Goal: Find specific page/section: Find specific page/section

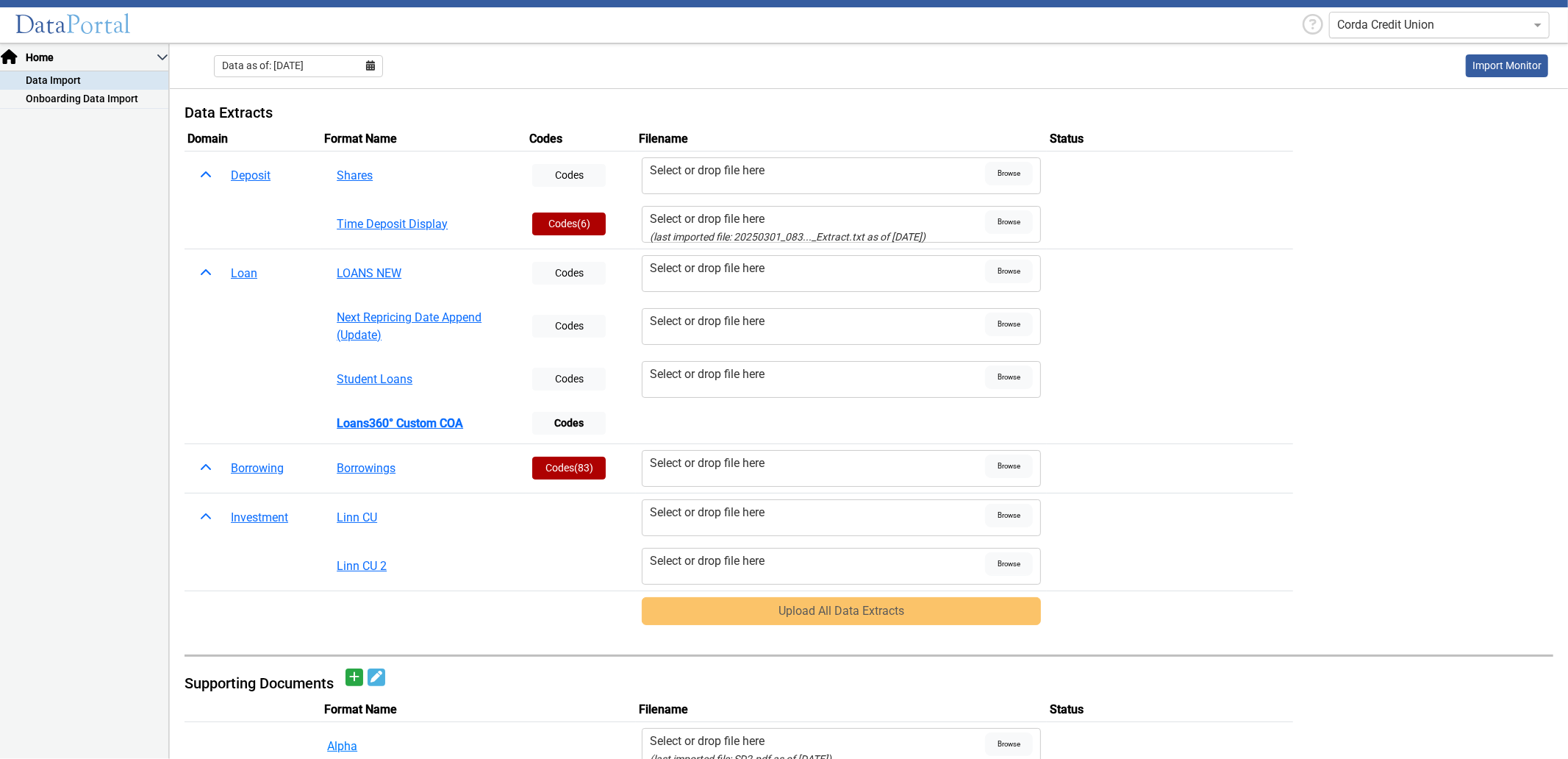
click at [1379, 29] on input "text" at bounding box center [1424, 25] width 175 height 18
click at [1399, 115] on div "CrossFirst Bank" at bounding box center [1439, 112] width 219 height 29
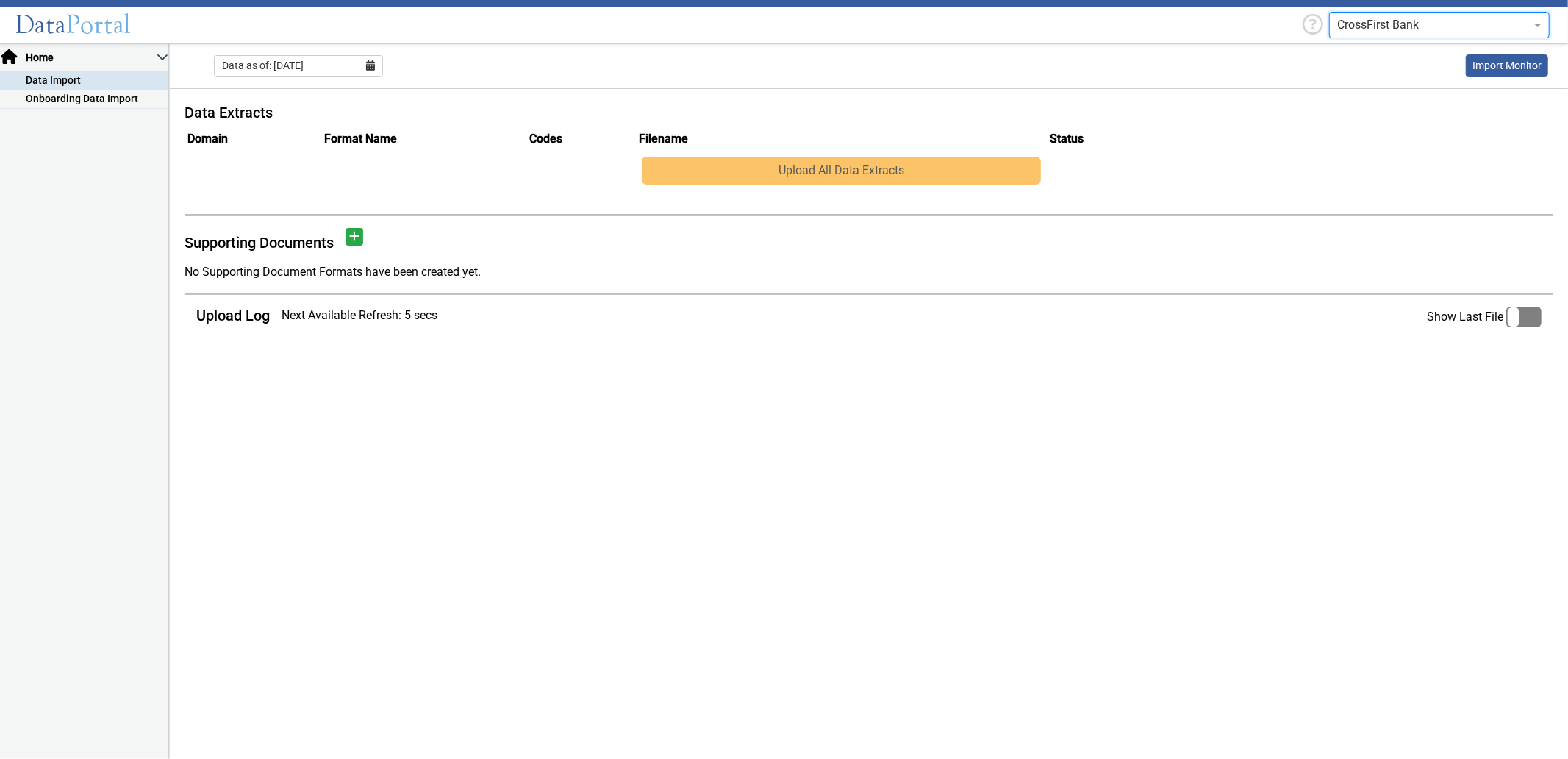
click at [1364, 37] on ng-select "CrossFirst Bank" at bounding box center [1439, 25] width 221 height 27
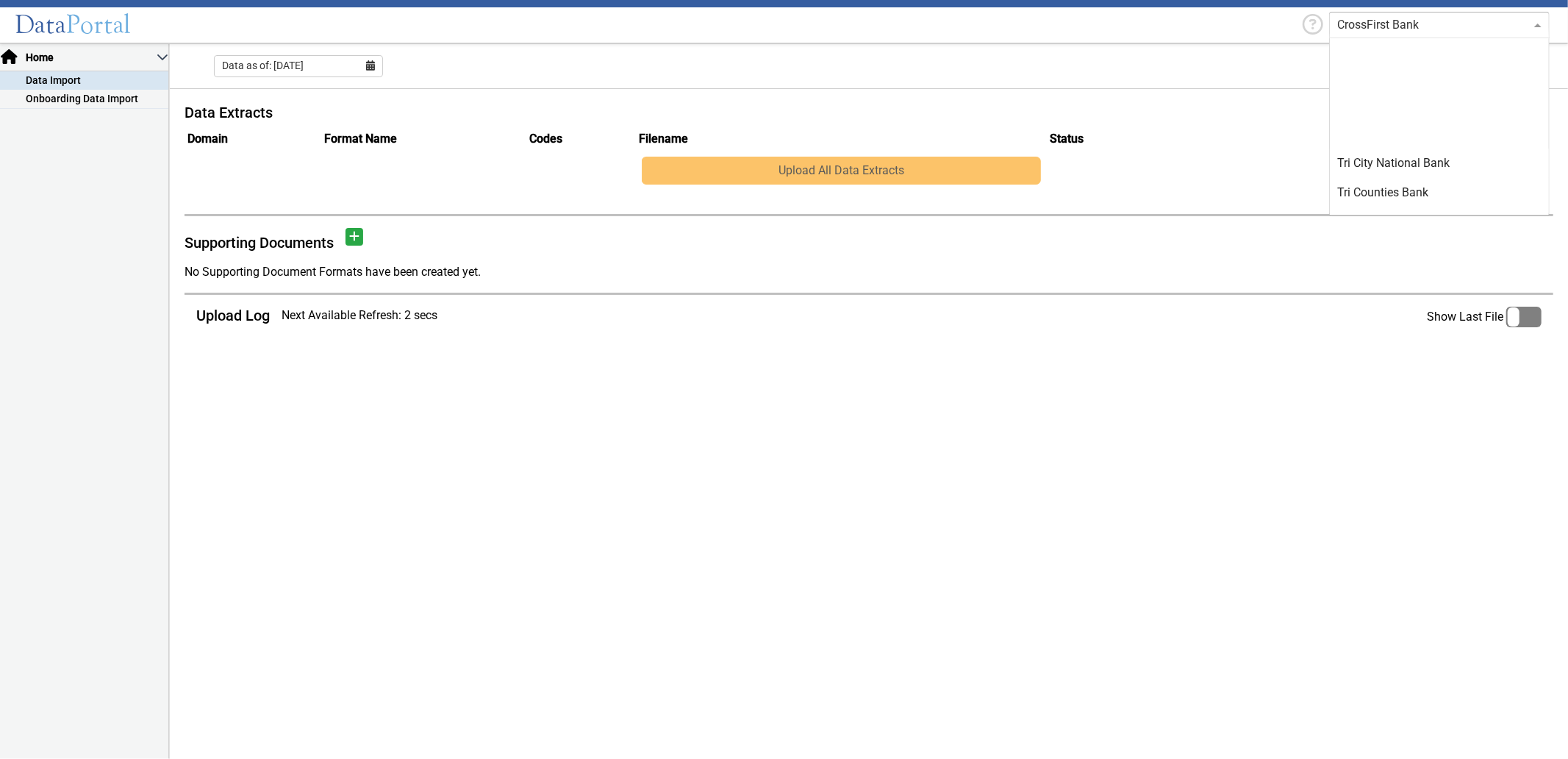
scroll to position [3059, 0]
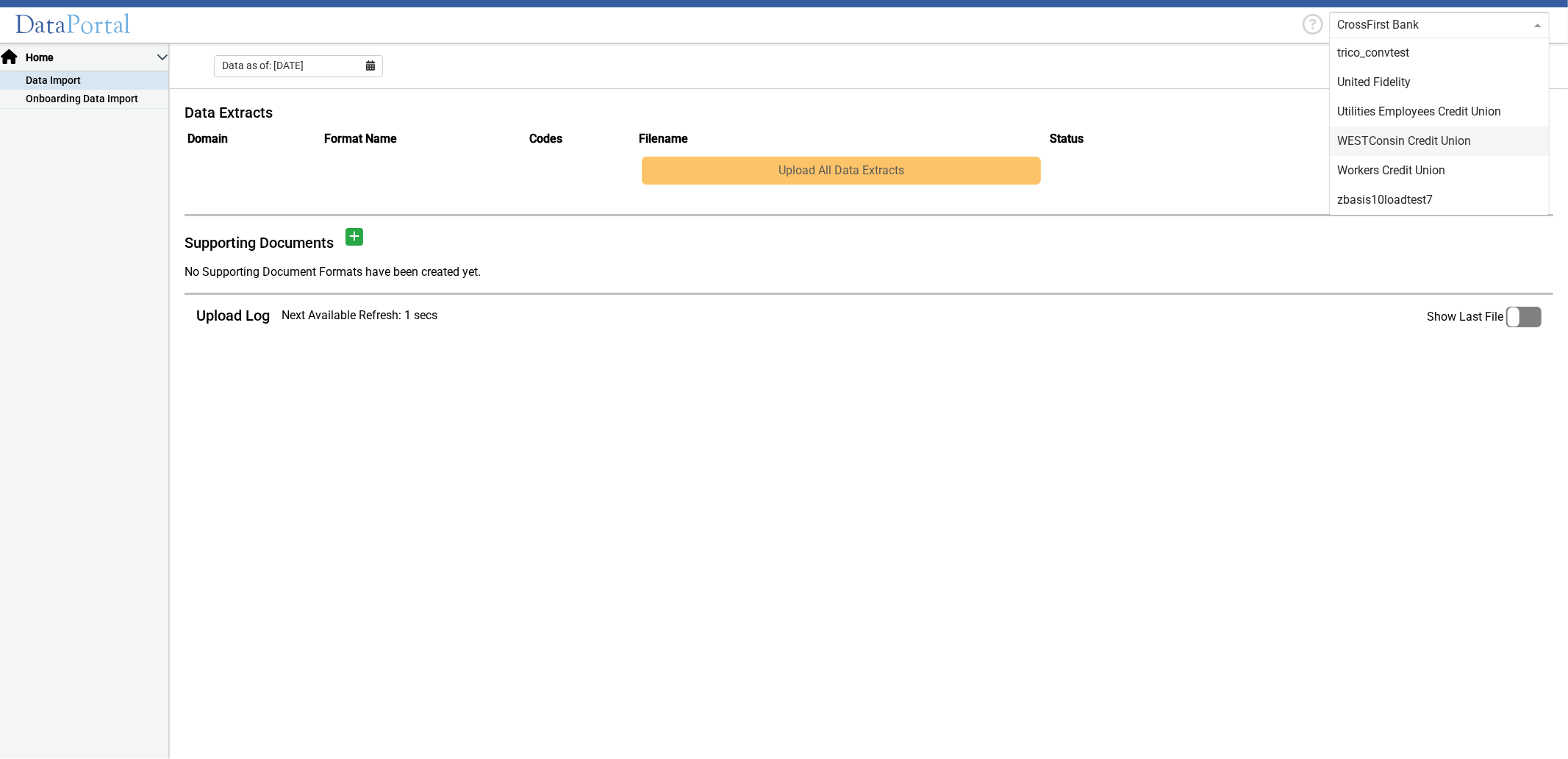
click at [1387, 142] on div "WESTConsin Credit Union" at bounding box center [1439, 141] width 219 height 29
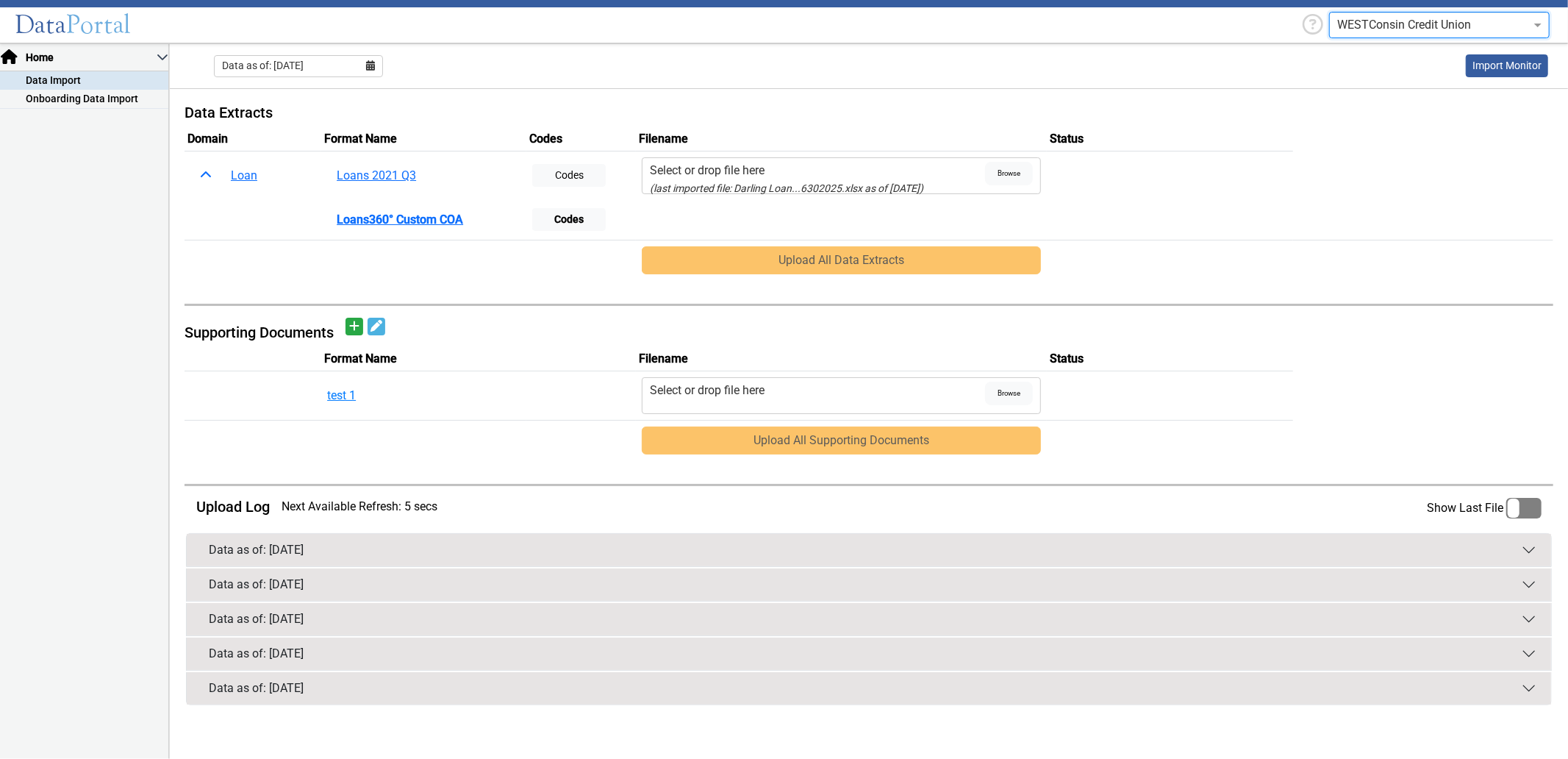
click at [1376, 26] on input "text" at bounding box center [1424, 25] width 175 height 18
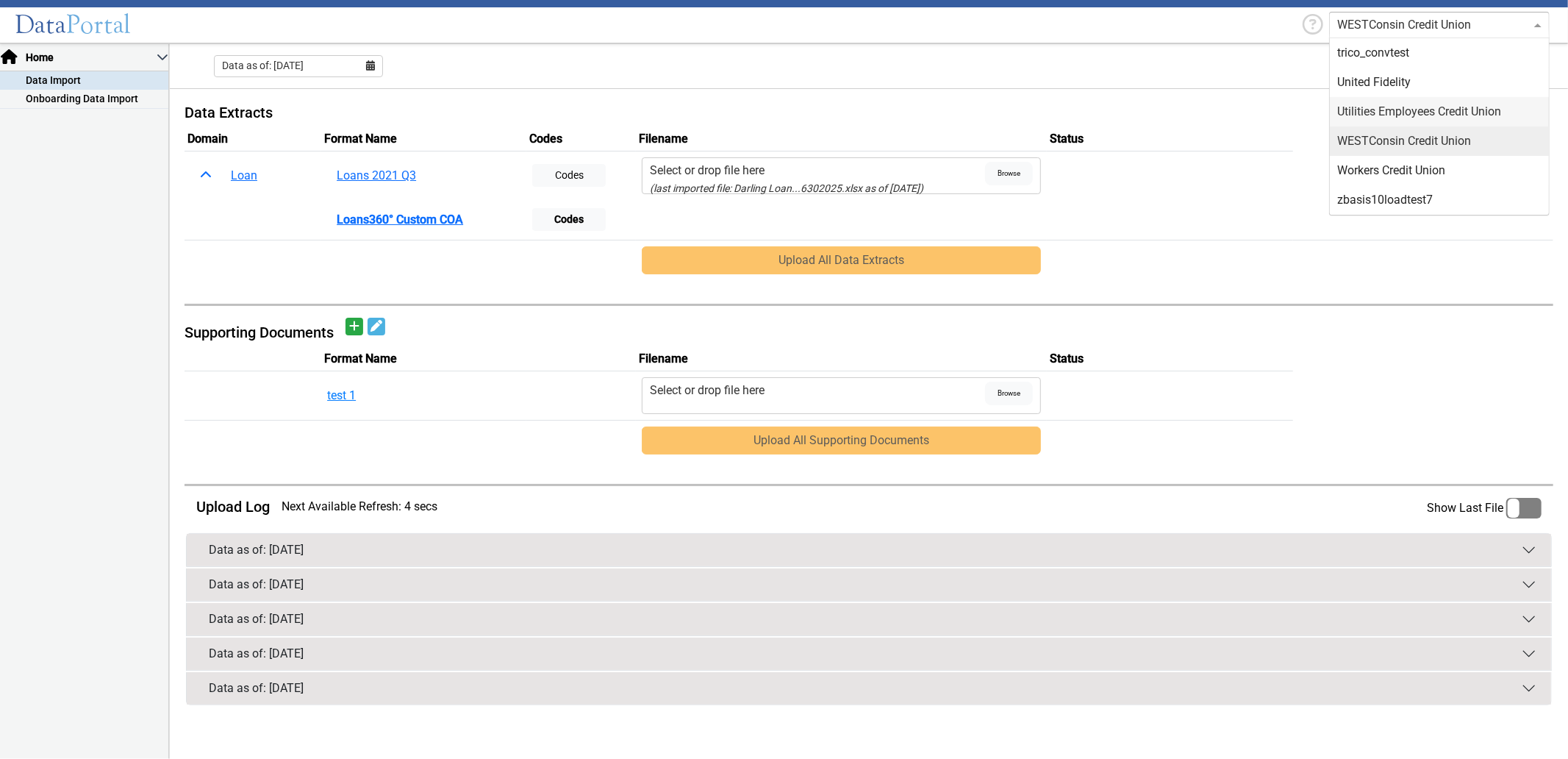
click at [1393, 108] on div "Utilities Employees Credit Union" at bounding box center [1439, 112] width 219 height 29
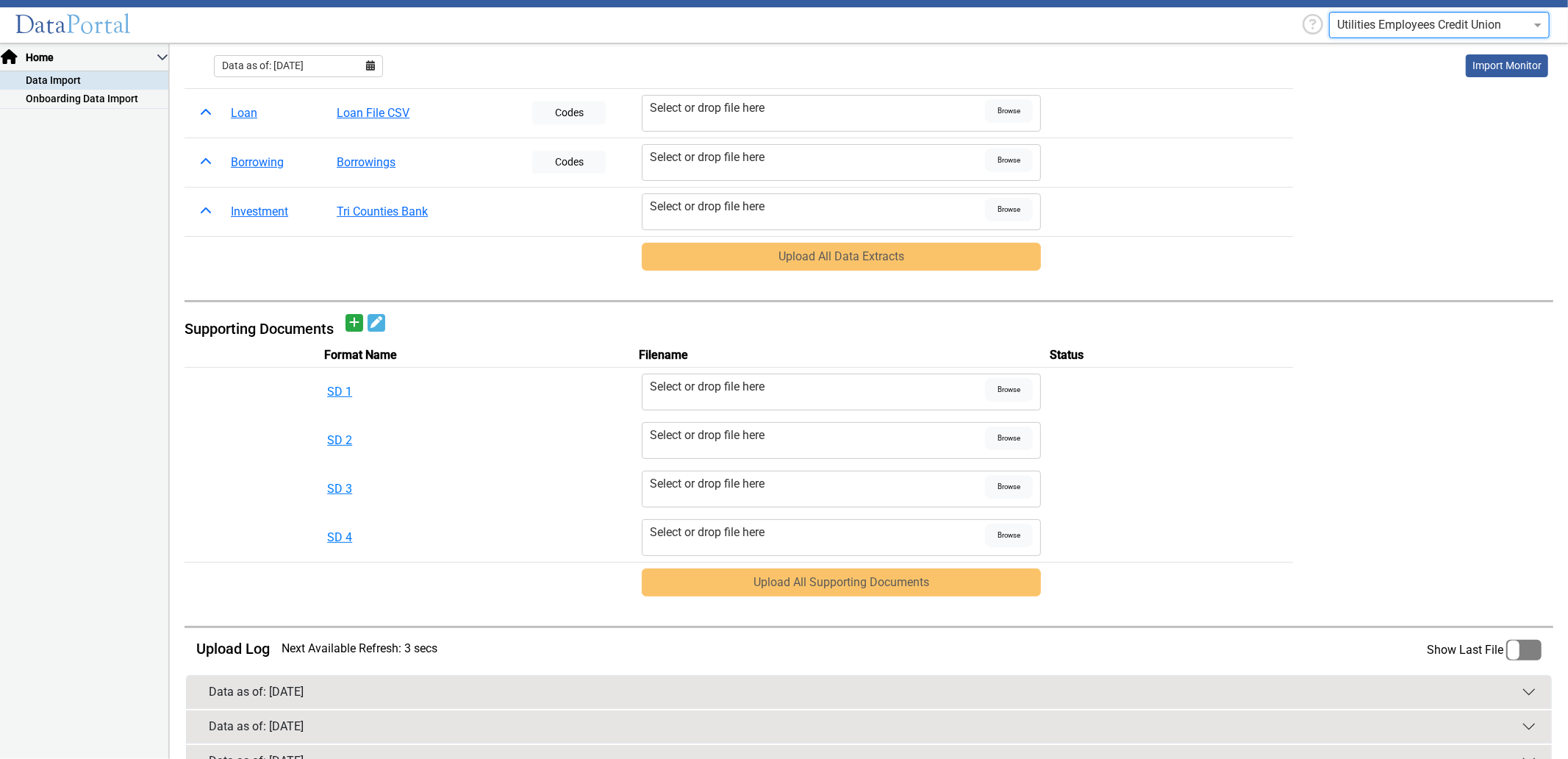
scroll to position [263, 0]
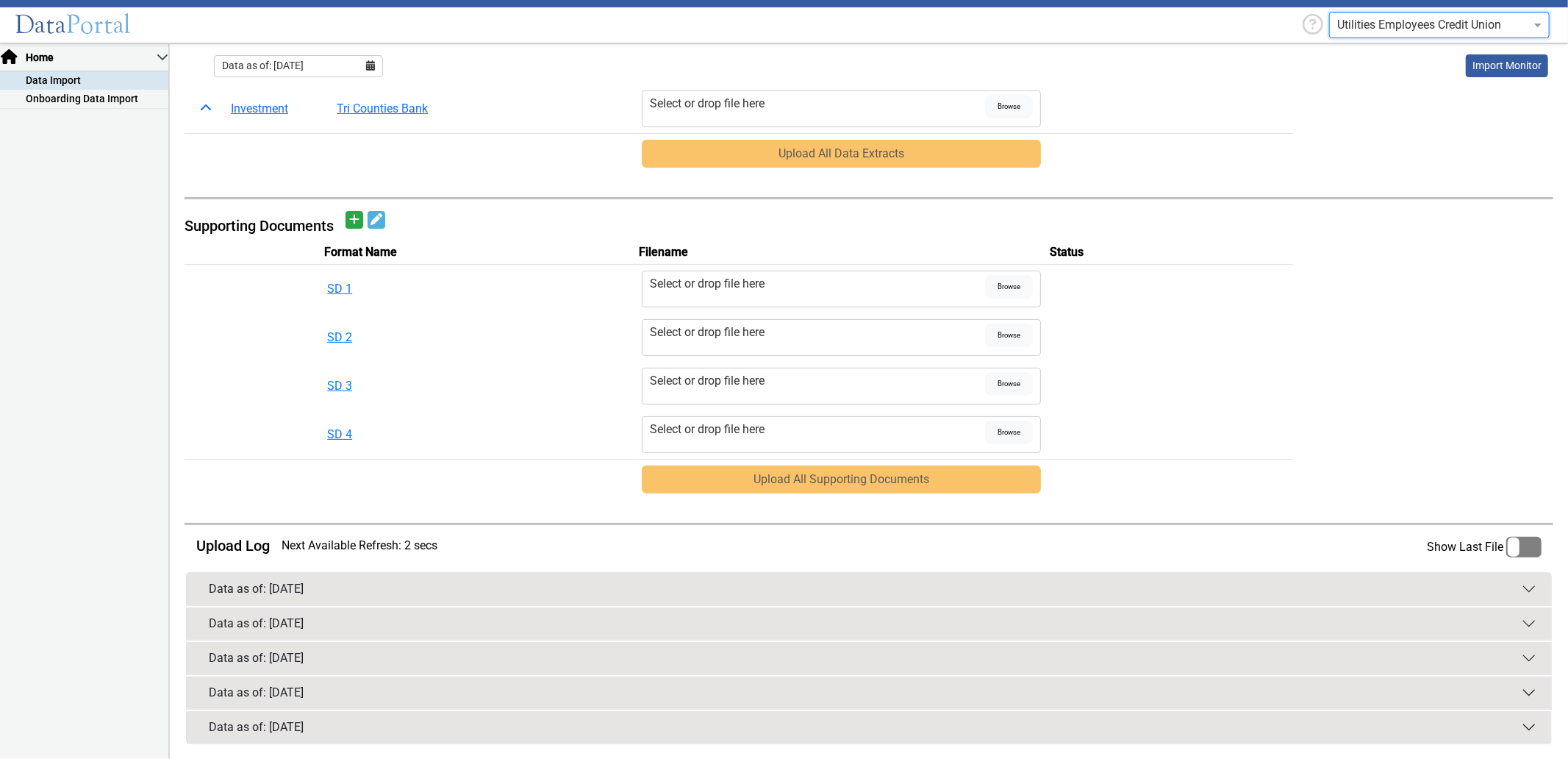
click at [303, 581] on div "Data as of: [DATE]" at bounding box center [256, 589] width 95 height 18
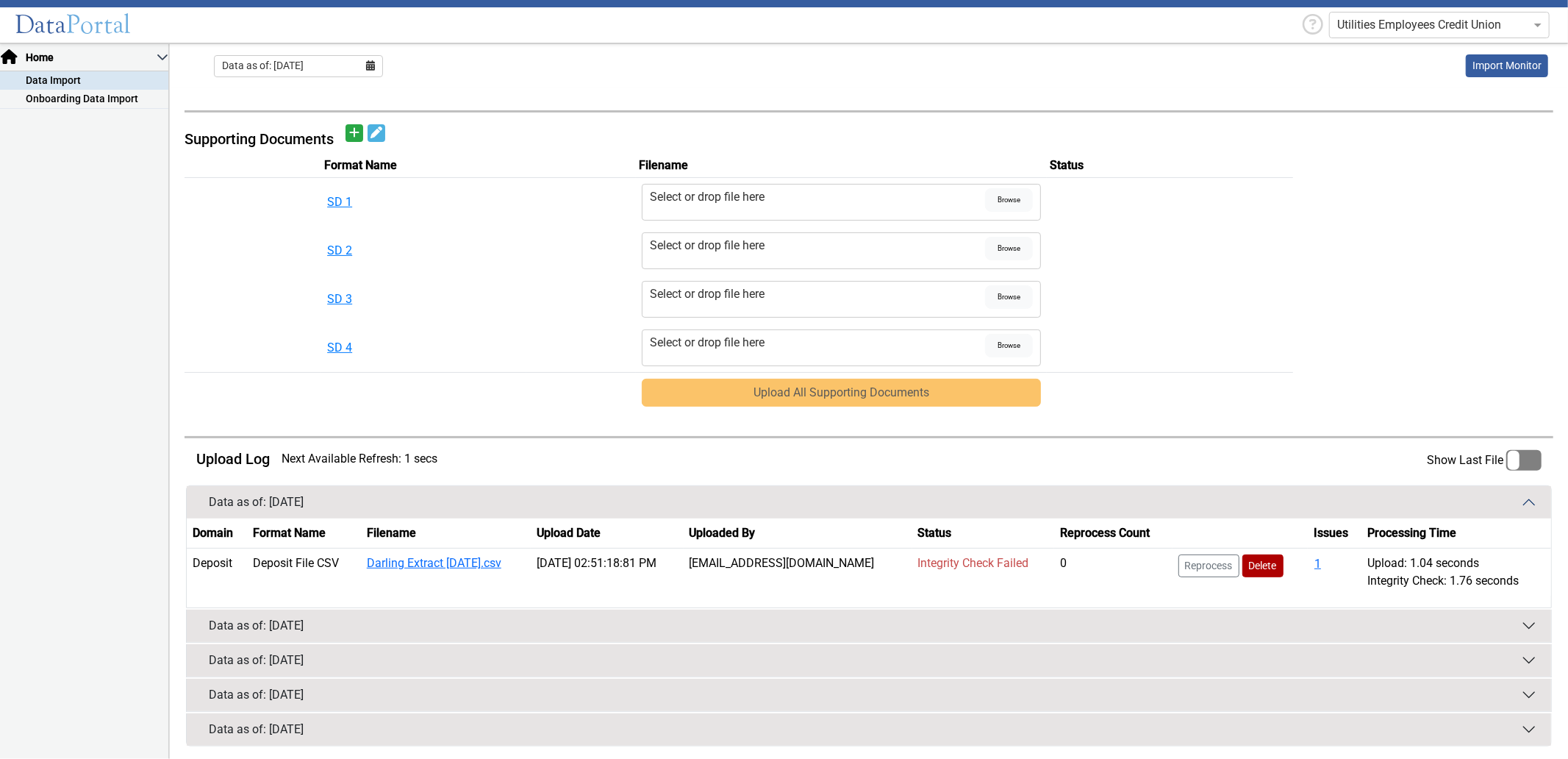
scroll to position [353, 0]
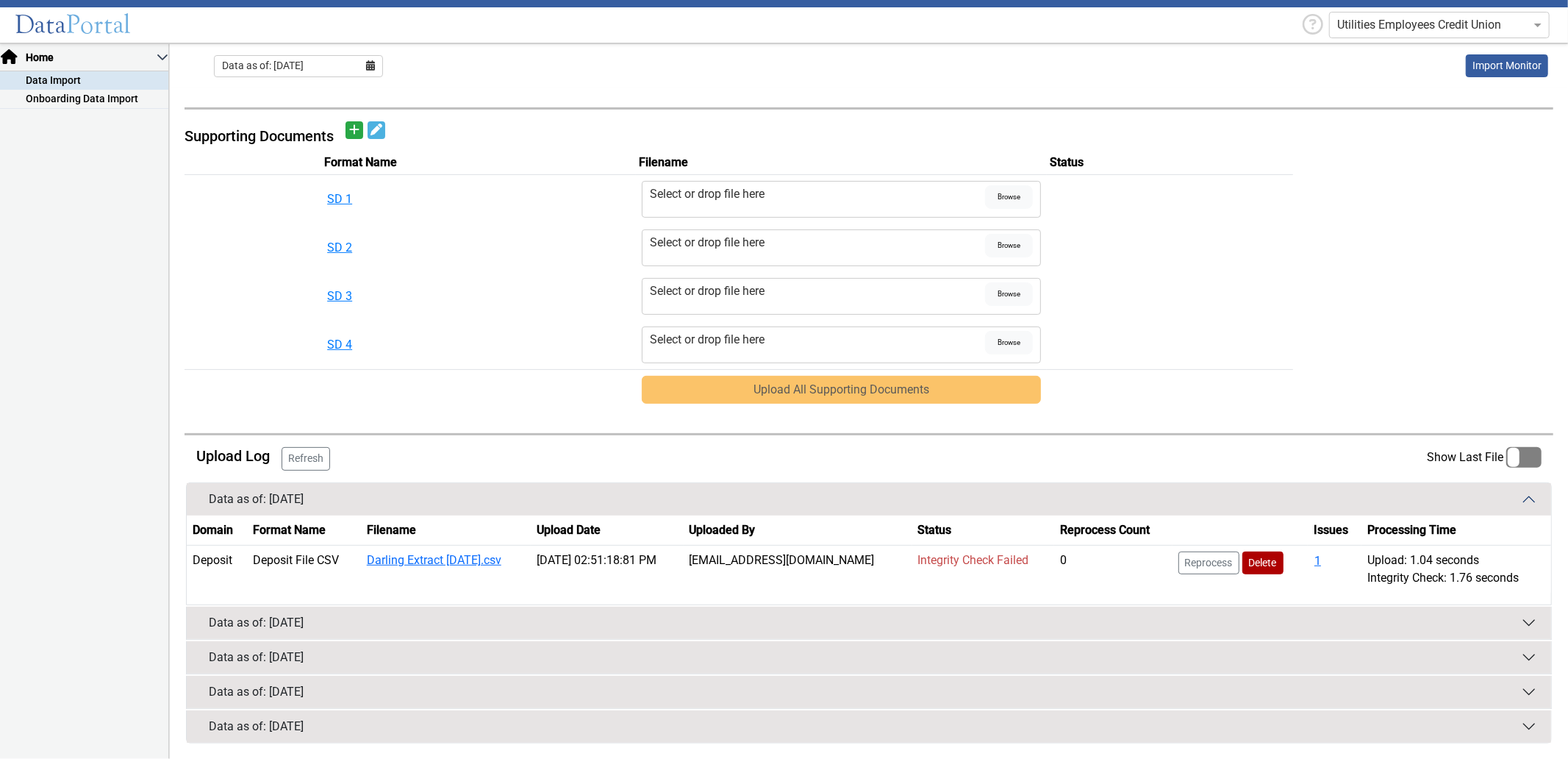
click at [401, 618] on button "Data as of: [DATE]" at bounding box center [869, 623] width 1364 height 32
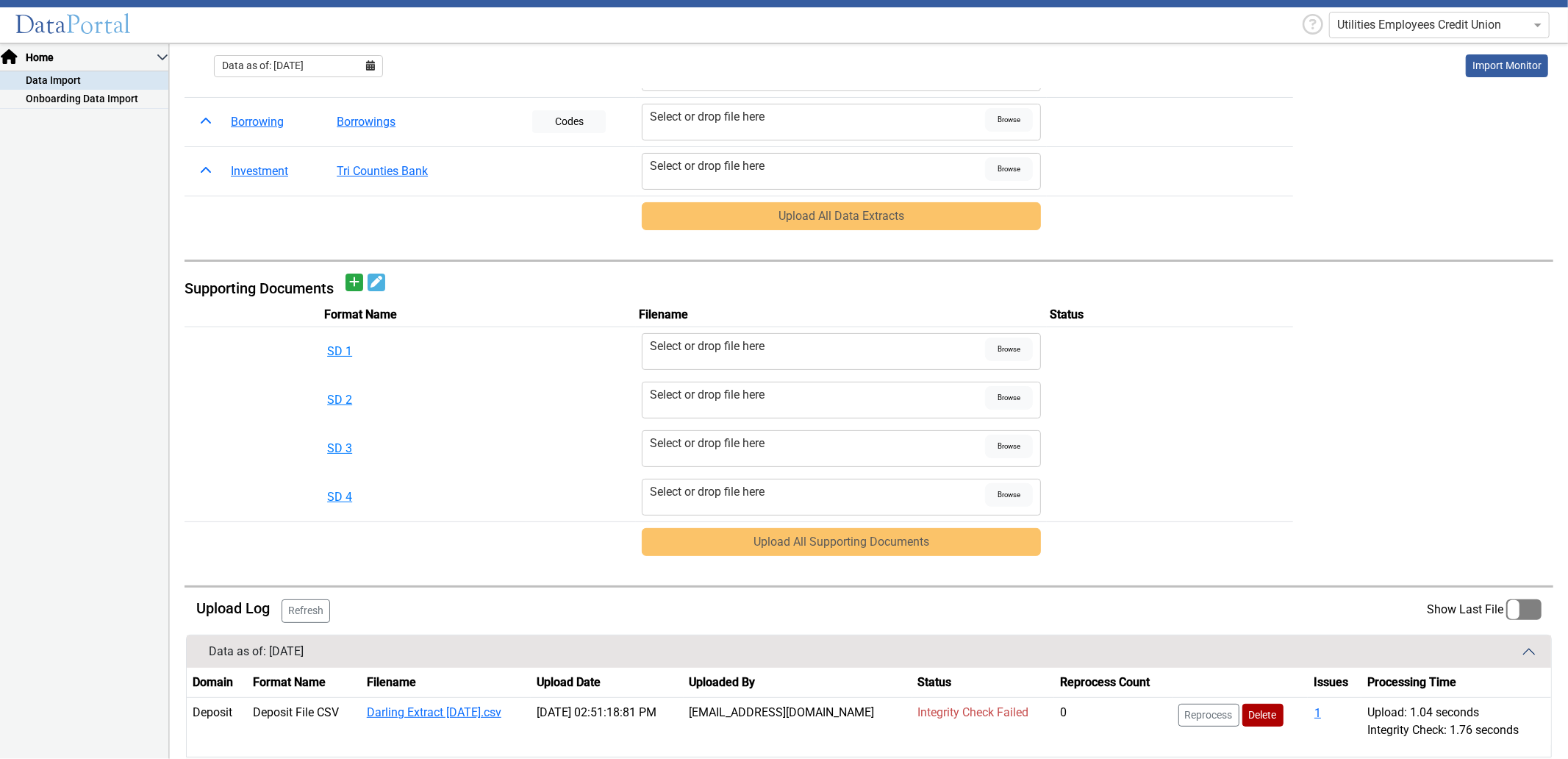
scroll to position [0, 0]
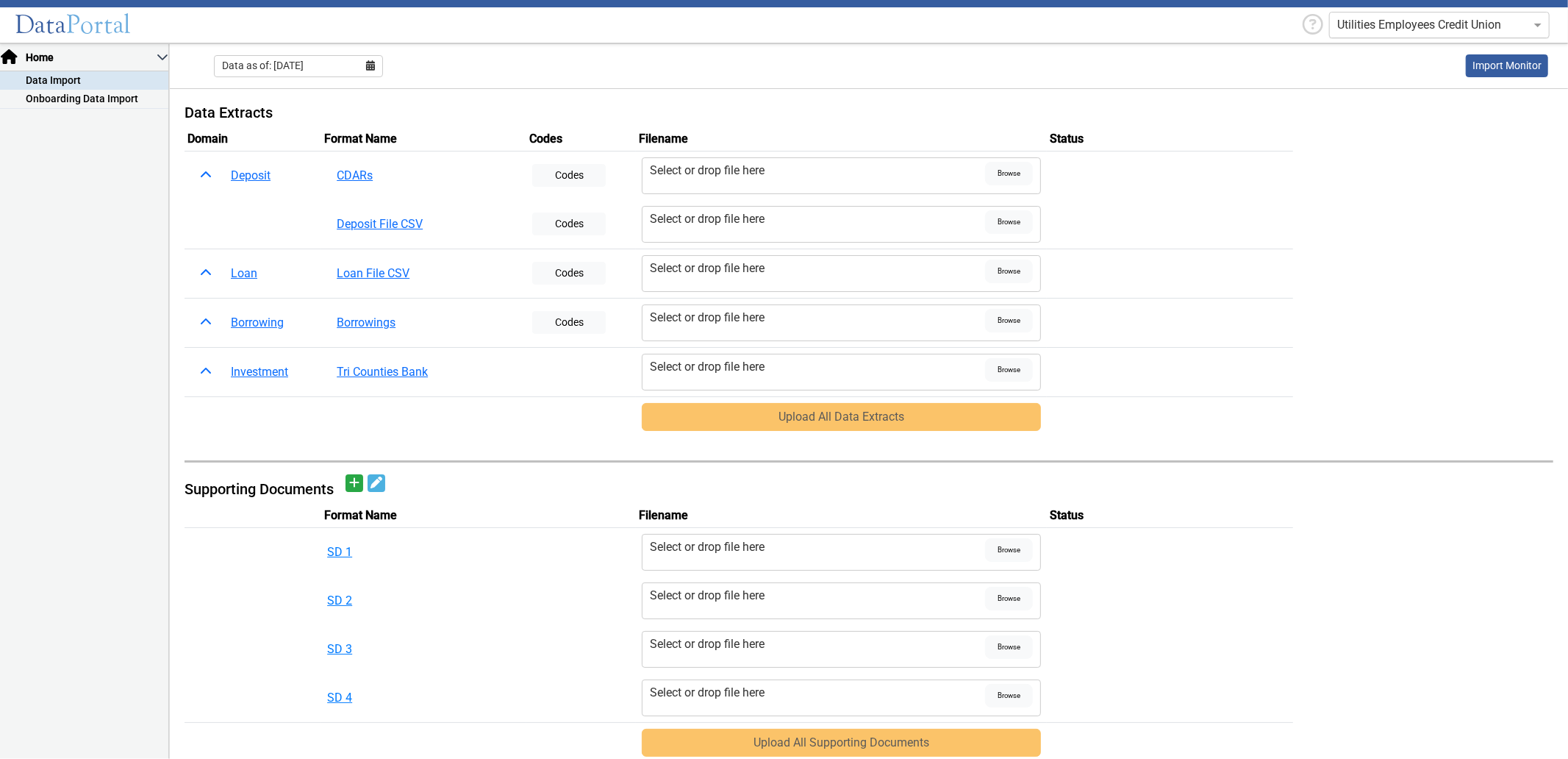
click at [1379, 16] on input "text" at bounding box center [1424, 25] width 175 height 18
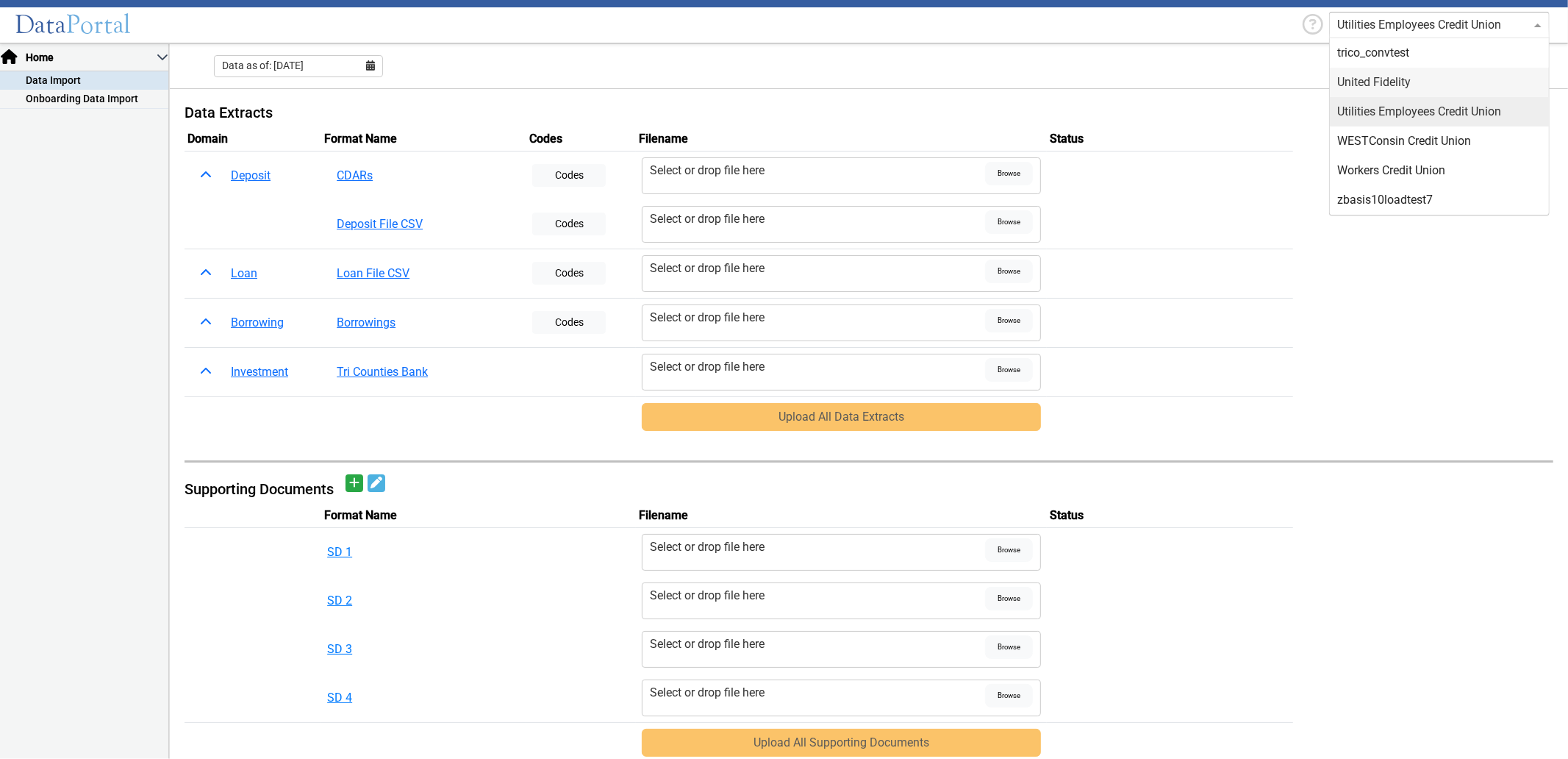
click at [1371, 87] on div "United Fidelity" at bounding box center [1439, 83] width 219 height 29
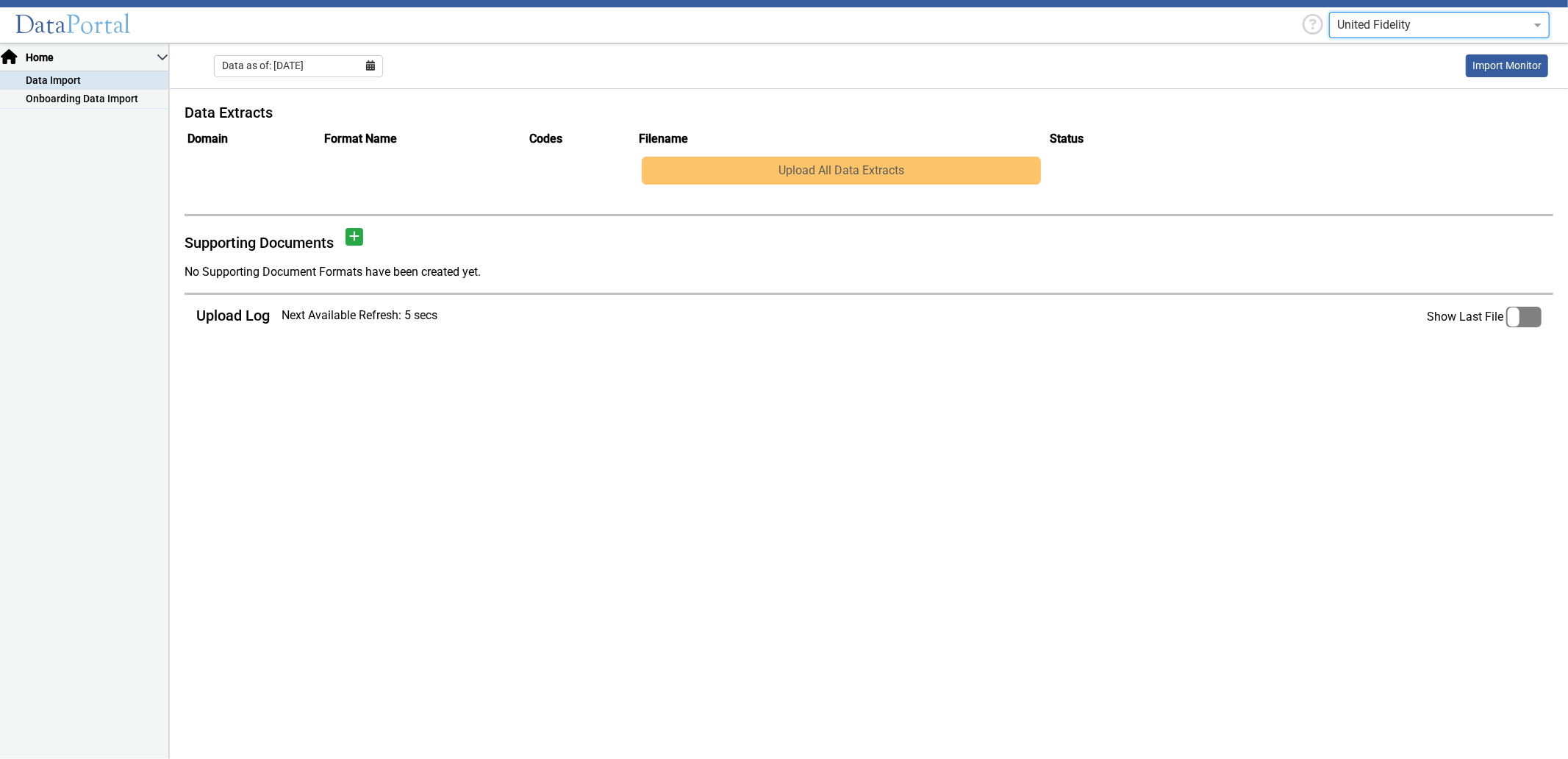
click at [1401, 20] on input "text" at bounding box center [1424, 25] width 175 height 18
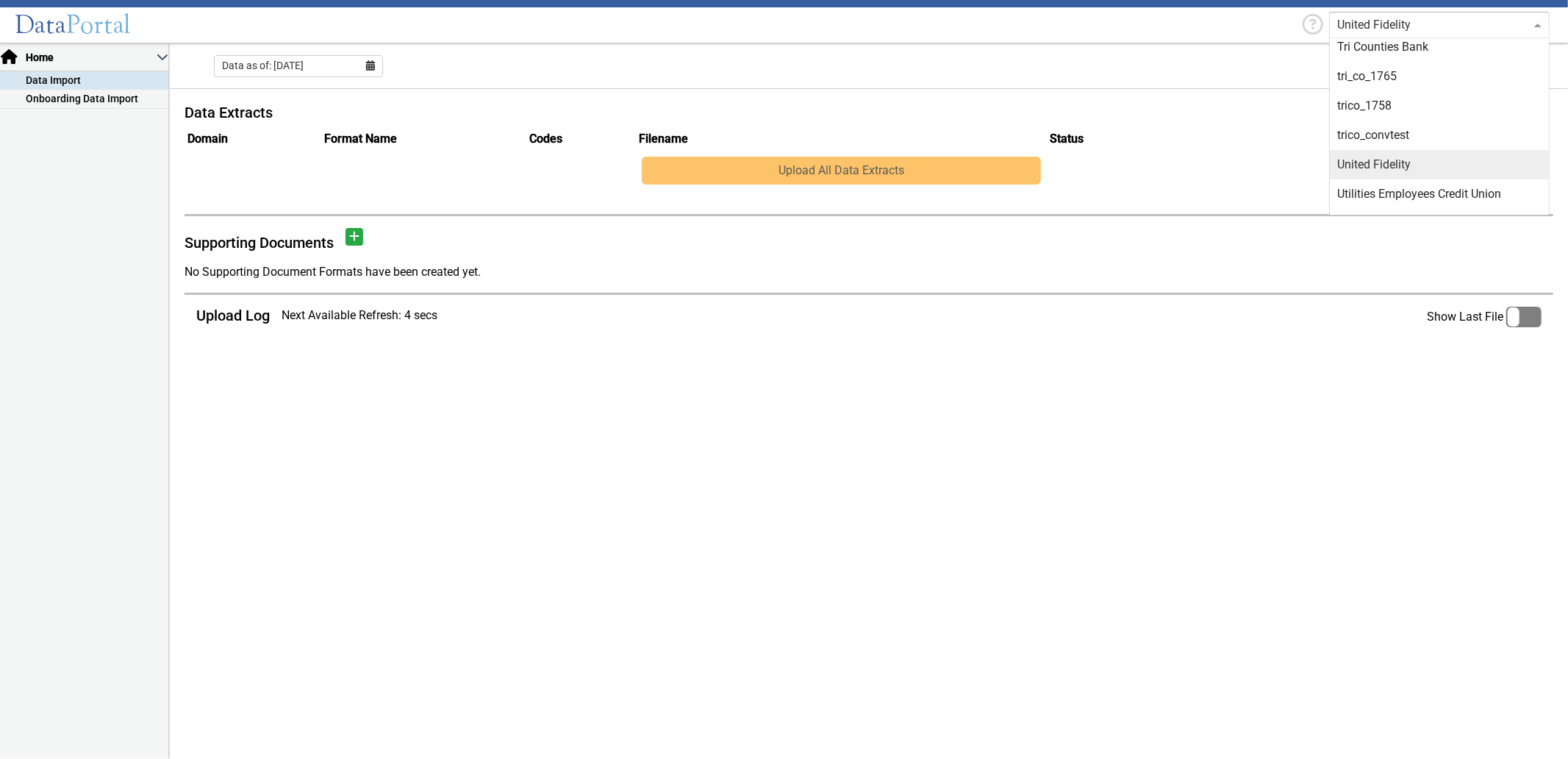
scroll to position [2814, 0]
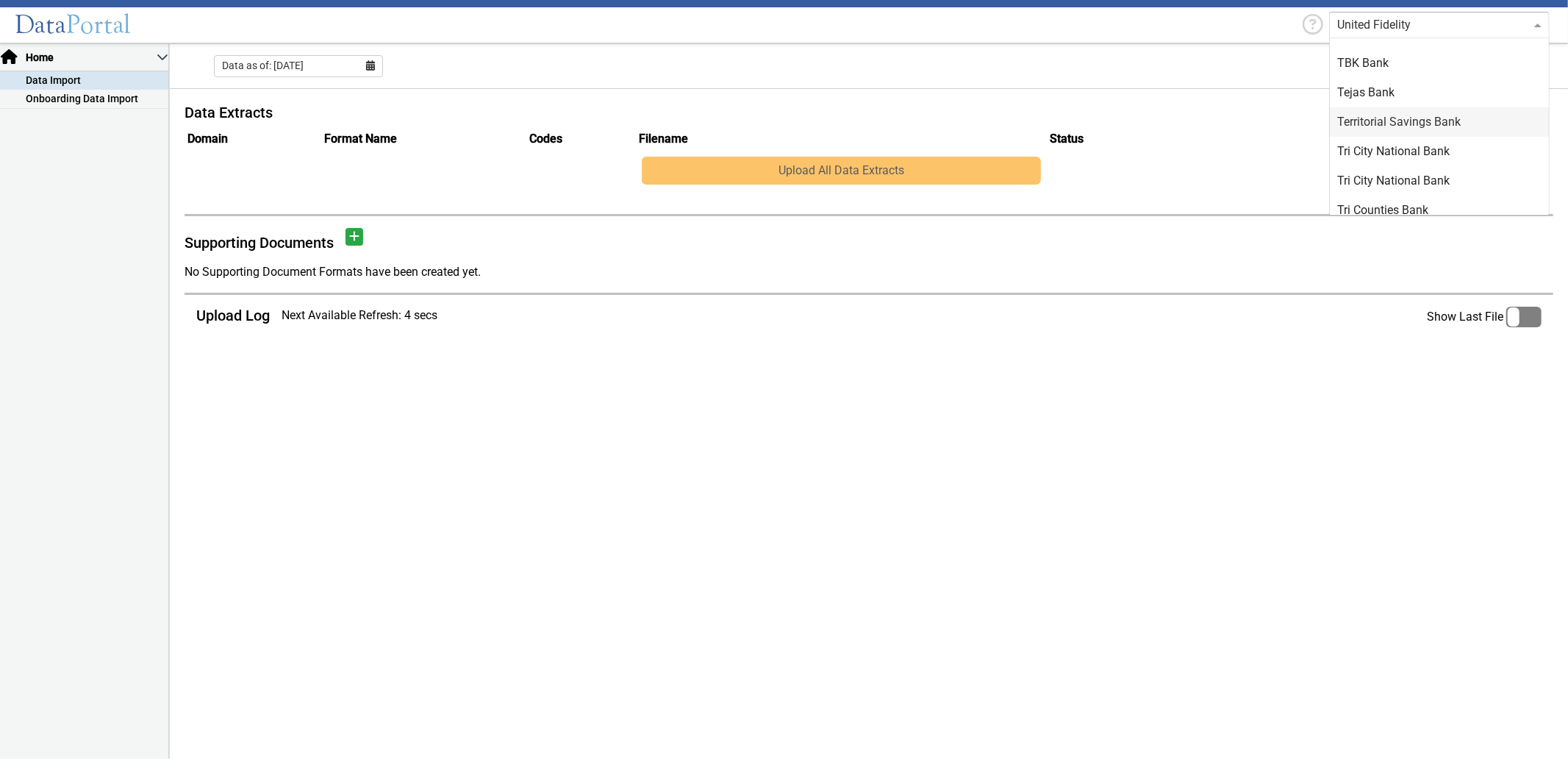
click at [1414, 121] on div "Territorial Savings Bank" at bounding box center [1439, 122] width 219 height 29
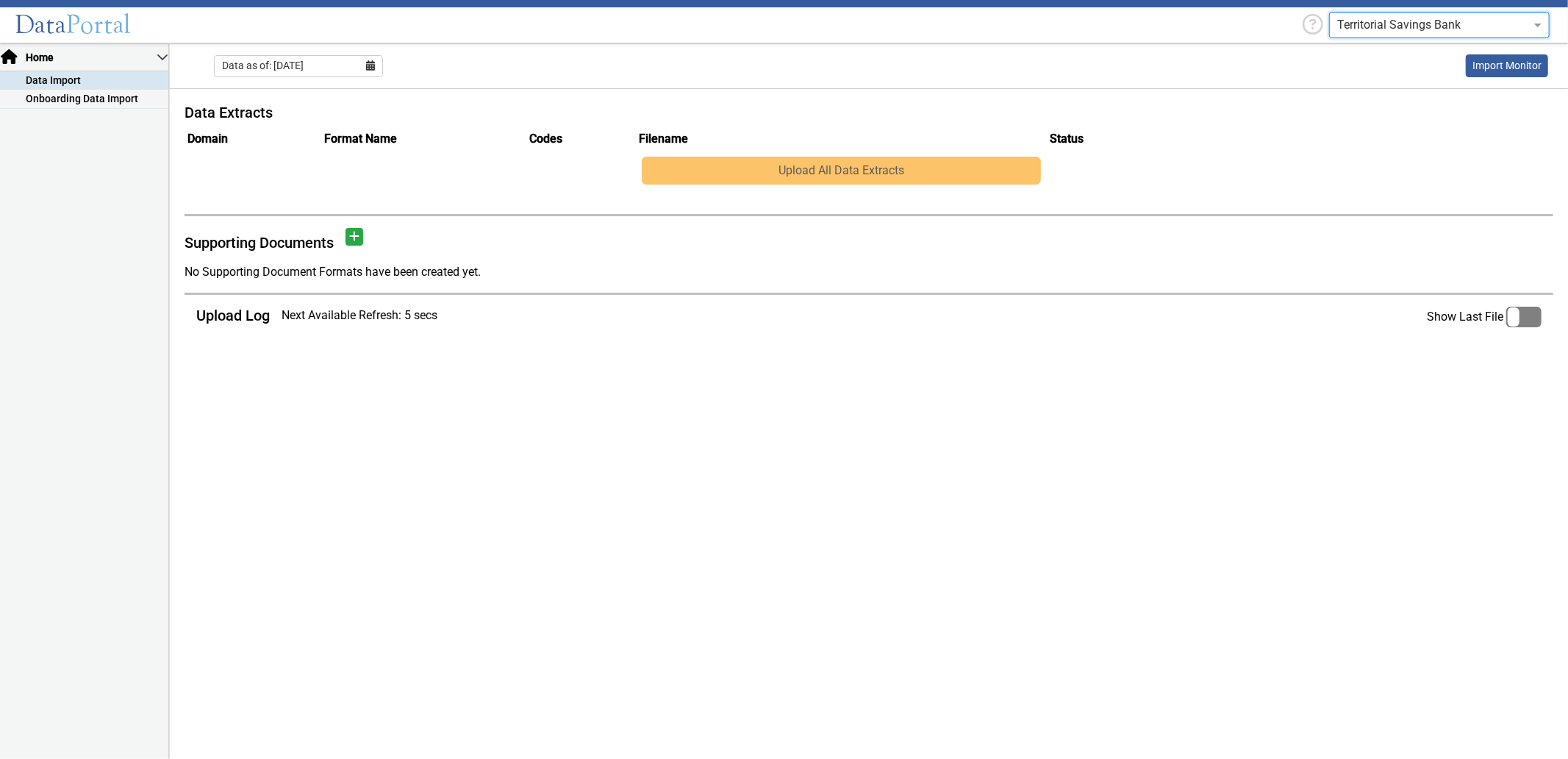
click at [1415, 26] on input "text" at bounding box center [1424, 25] width 175 height 18
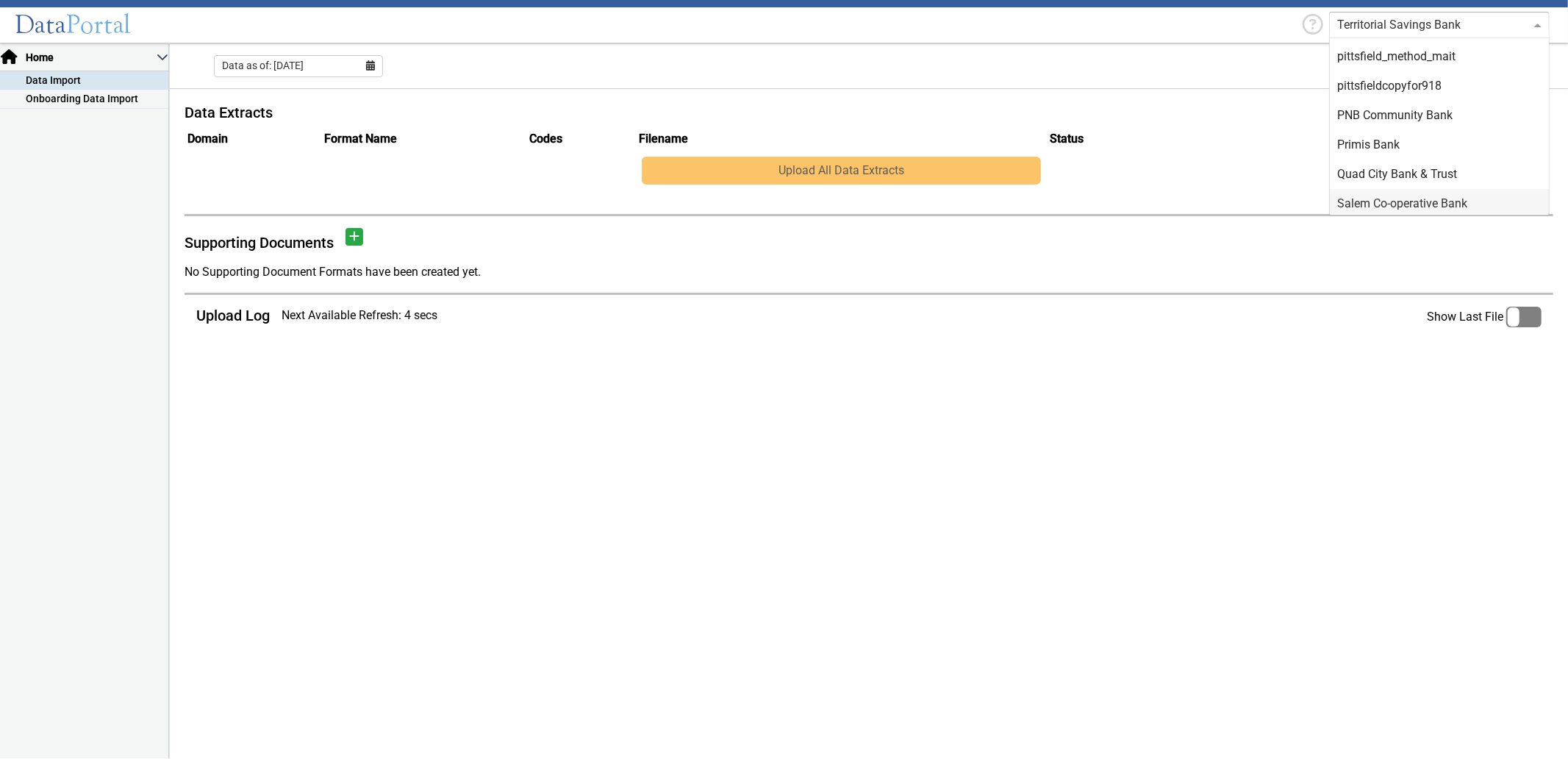
scroll to position [2474, 0]
click at [1426, 28] on input "text" at bounding box center [1424, 25] width 175 height 18
click at [1397, 25] on input "text" at bounding box center [1424, 25] width 175 height 18
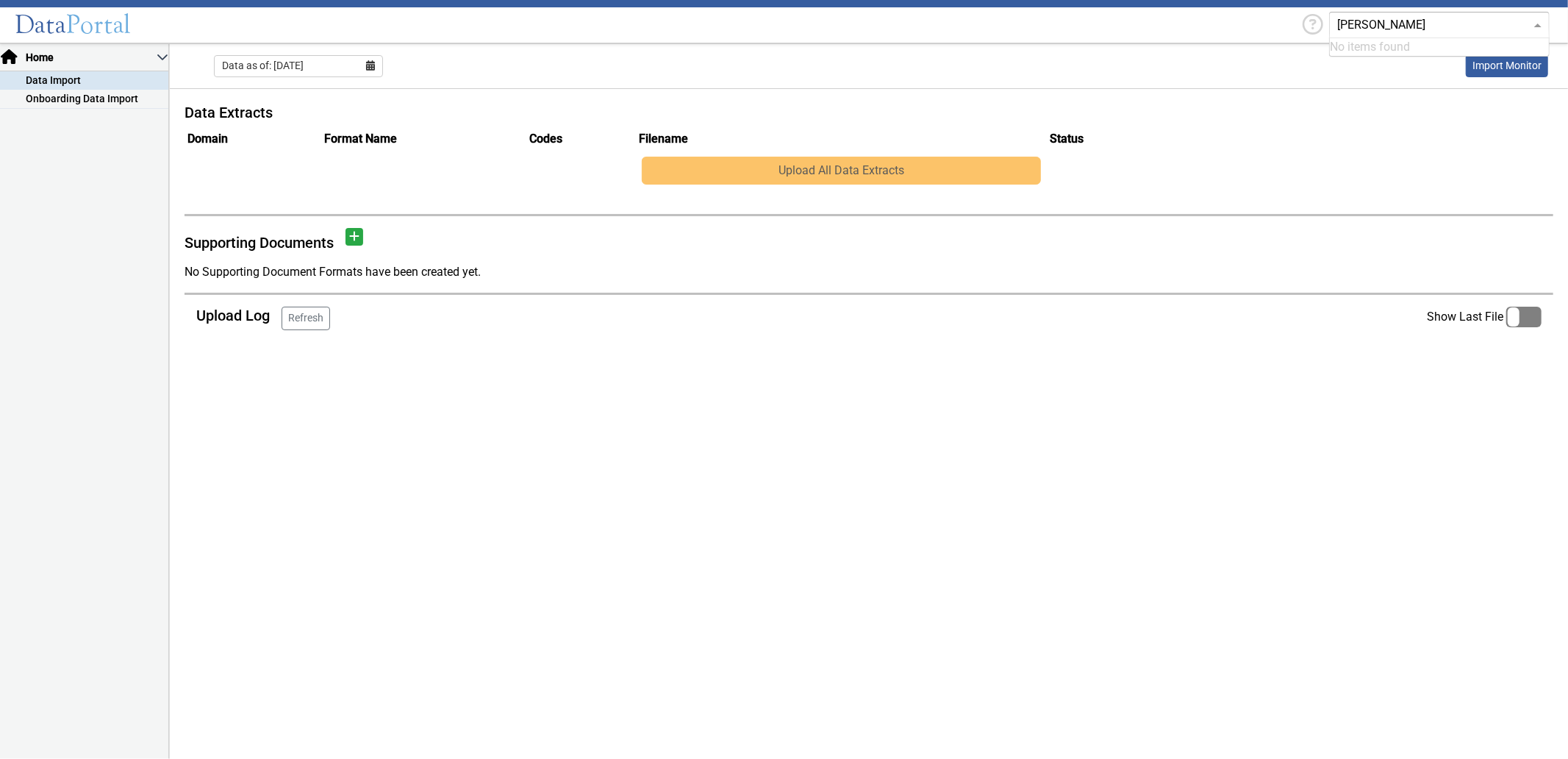
click at [1425, 28] on input "[PERSON_NAME]" at bounding box center [1424, 25] width 175 height 18
type input "f"
type input "[PERSON_NAME]"
click at [1435, 43] on div "kennebunk" at bounding box center [1439, 53] width 219 height 29
click at [1435, 22] on input "text" at bounding box center [1424, 25] width 175 height 18
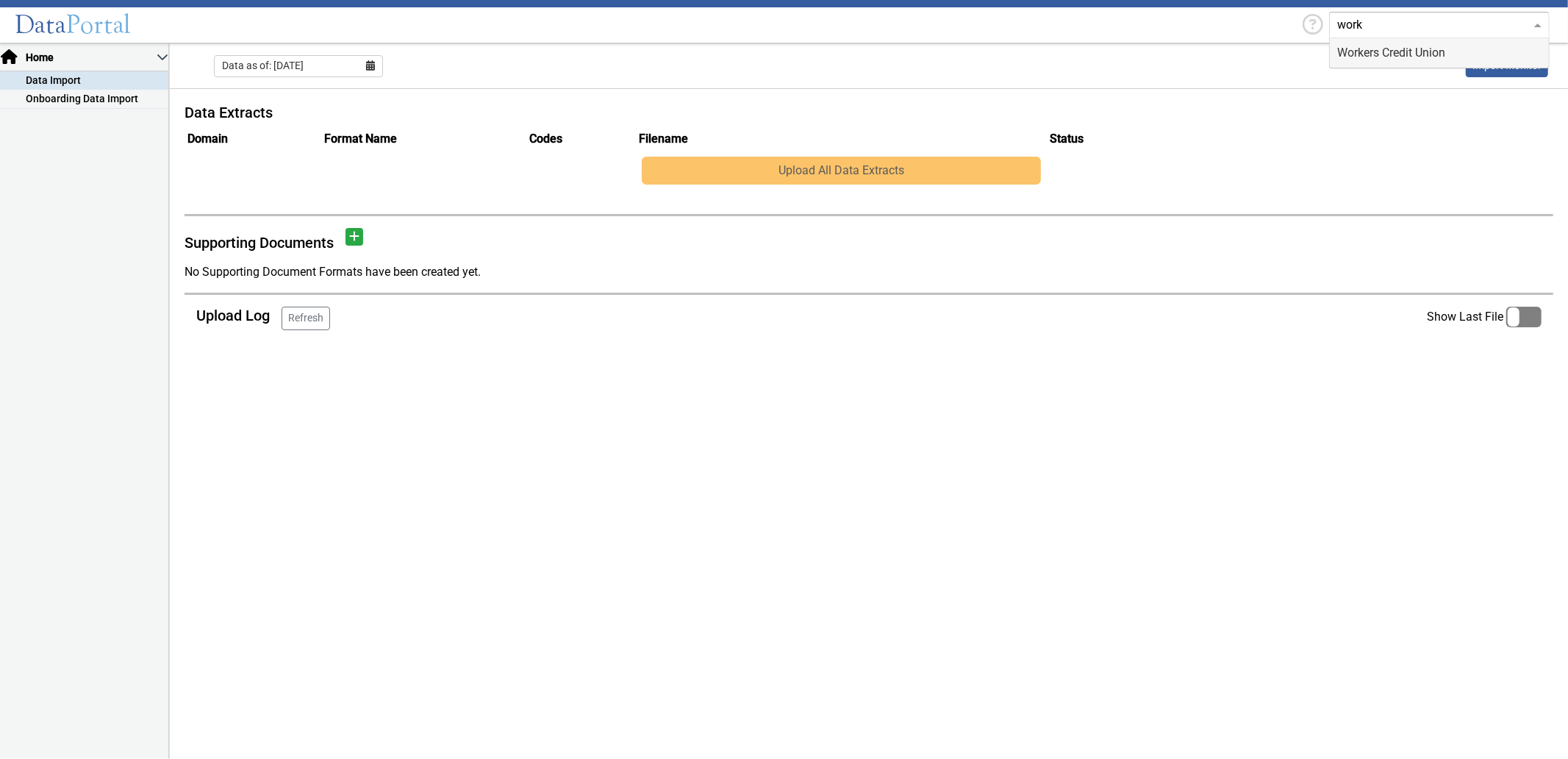
type input "worke"
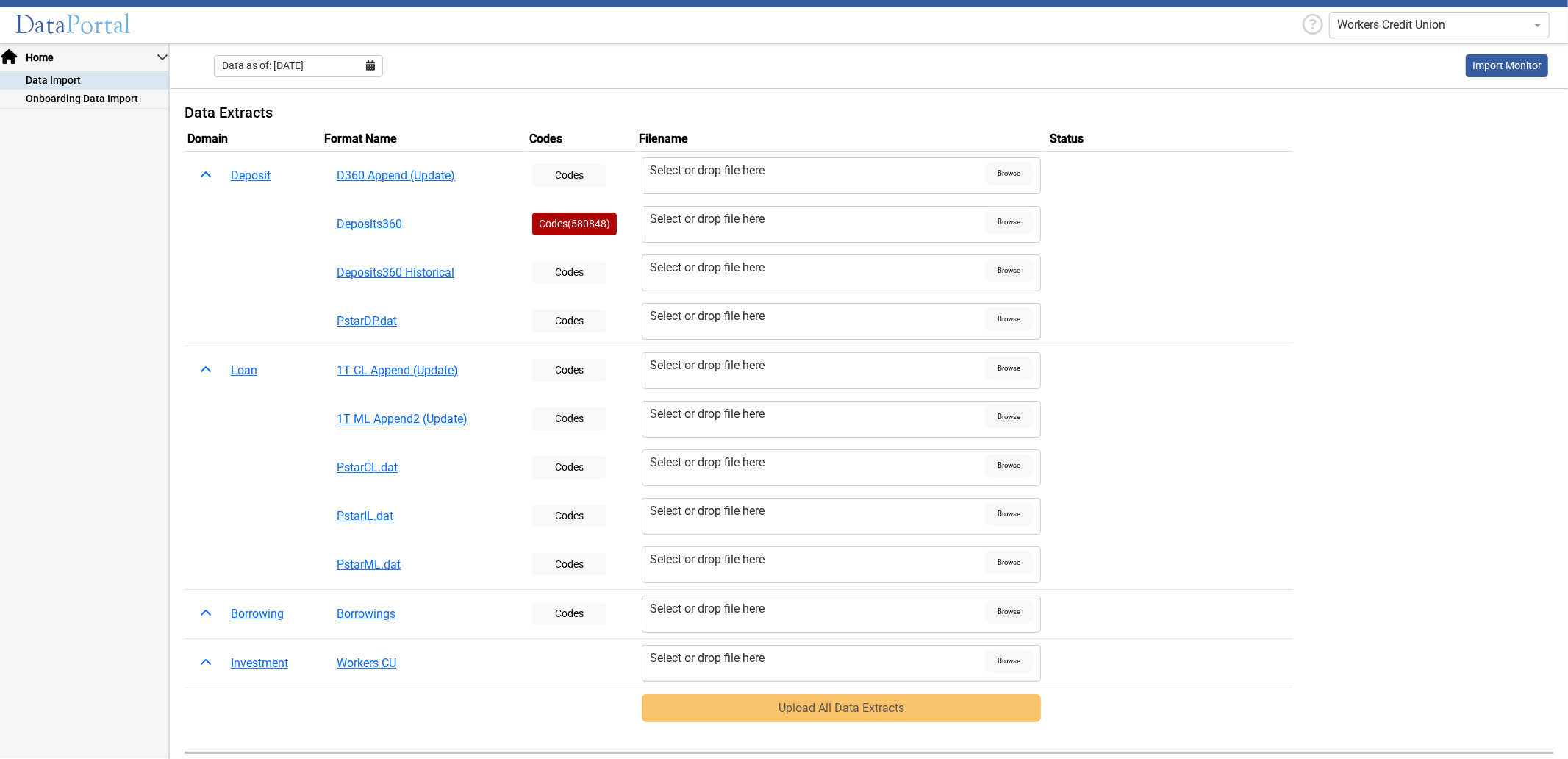
click at [1360, 24] on input "text" at bounding box center [1424, 25] width 175 height 18
